Goal: Information Seeking & Learning: Learn about a topic

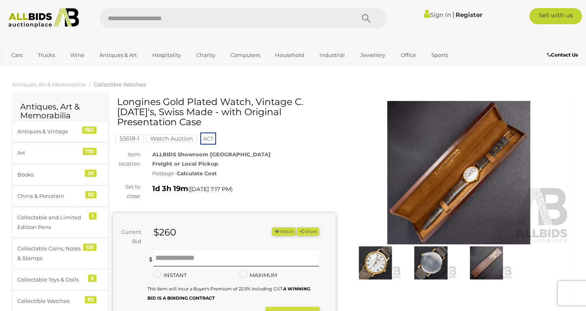
click at [470, 196] on img at bounding box center [459, 172] width 223 height 143
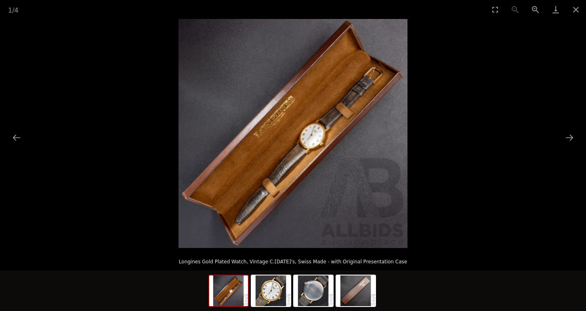
click at [351, 147] on img at bounding box center [293, 133] width 229 height 229
click at [574, 138] on button "Next slide" at bounding box center [569, 138] width 17 height 16
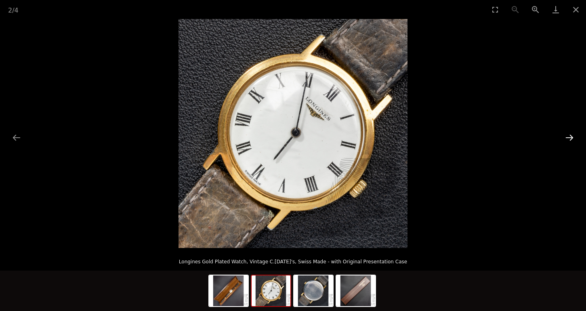
click at [573, 138] on button "Next slide" at bounding box center [569, 138] width 17 height 16
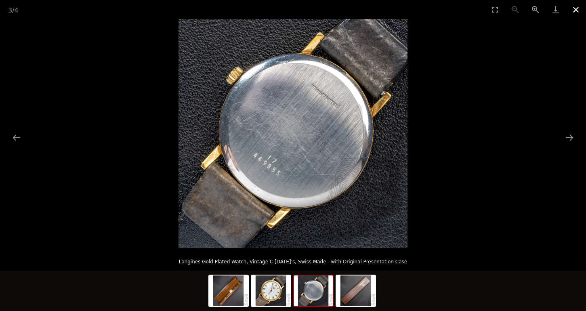
drag, startPoint x: 579, startPoint y: 9, endPoint x: 575, endPoint y: 9, distance: 4.5
click at [579, 9] on button "Close gallery" at bounding box center [576, 9] width 20 height 19
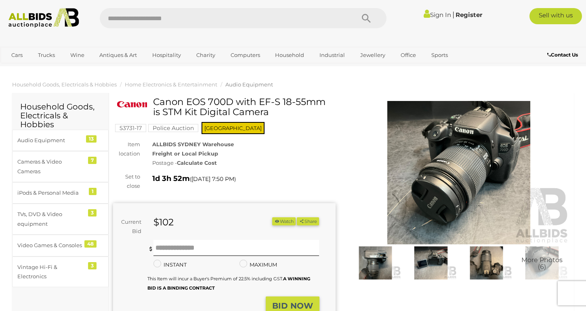
scroll to position [21, 0]
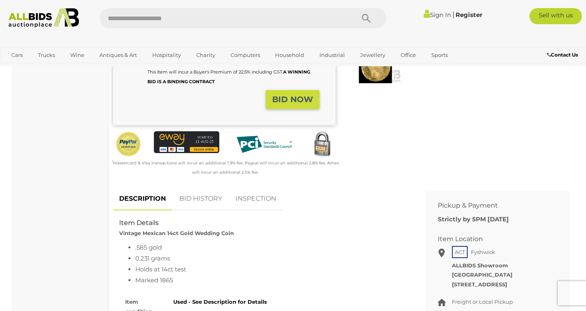
scroll to position [225, 0]
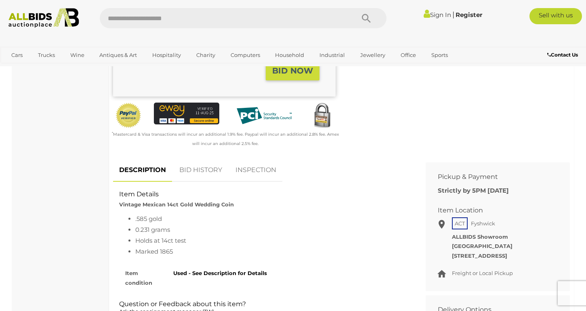
click at [256, 175] on link "INSPECTION" at bounding box center [256, 170] width 53 height 24
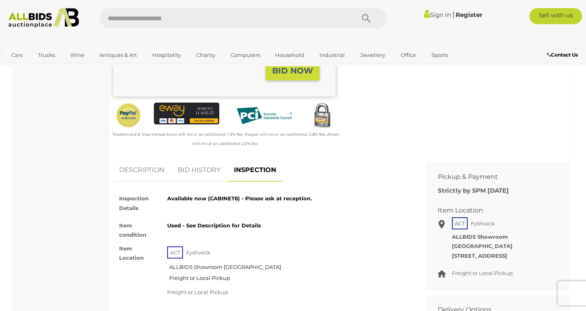
scroll to position [293, 0]
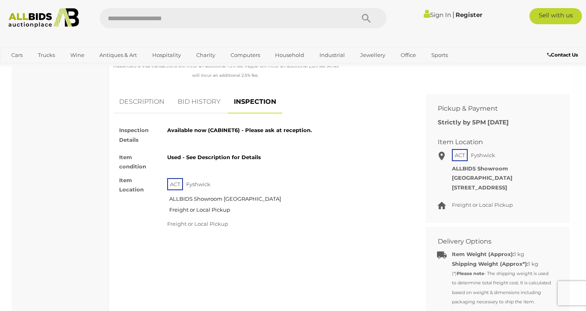
click at [209, 99] on link "BID HISTORY" at bounding box center [199, 102] width 55 height 24
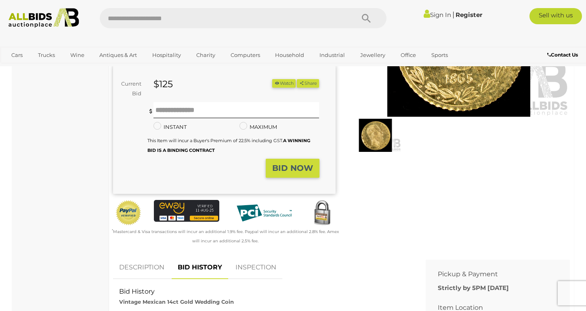
scroll to position [195, 0]
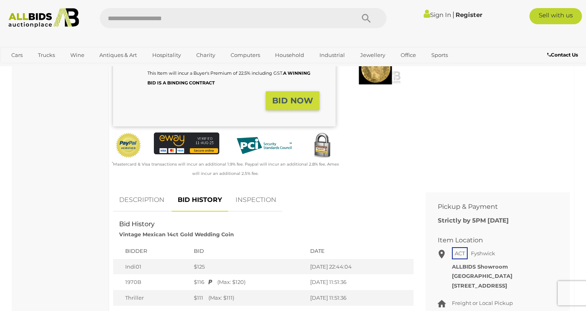
drag, startPoint x: 109, startPoint y: 198, endPoint x: 120, endPoint y: 198, distance: 11.3
click at [121, 198] on link "DESCRIPTION" at bounding box center [141, 200] width 57 height 24
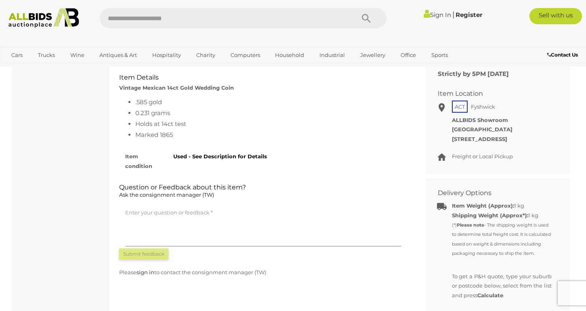
scroll to position [388, 0]
